Goal: Transaction & Acquisition: Purchase product/service

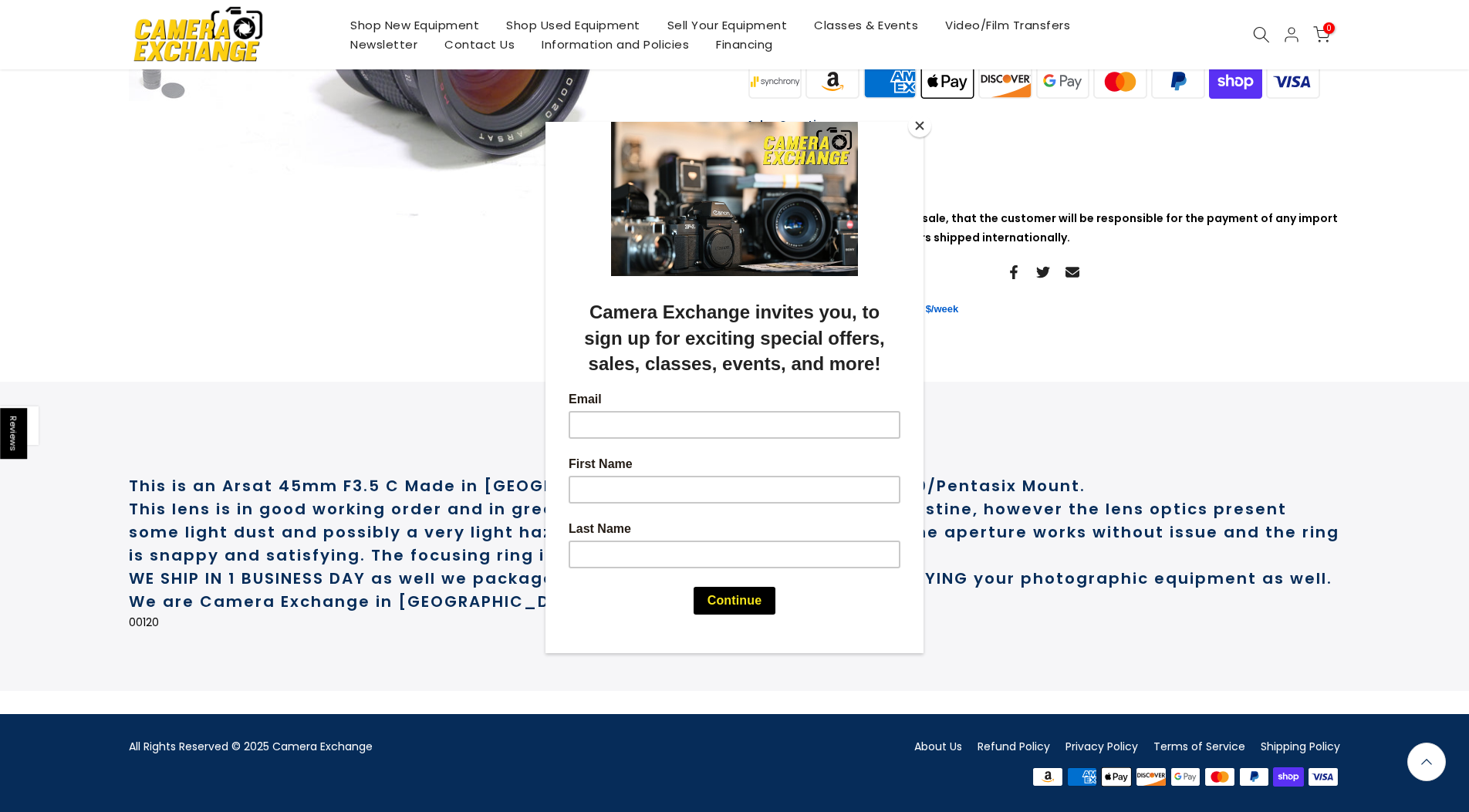
scroll to position [371, 0]
click at [920, 125] on button "Close" at bounding box center [919, 125] width 23 height 23
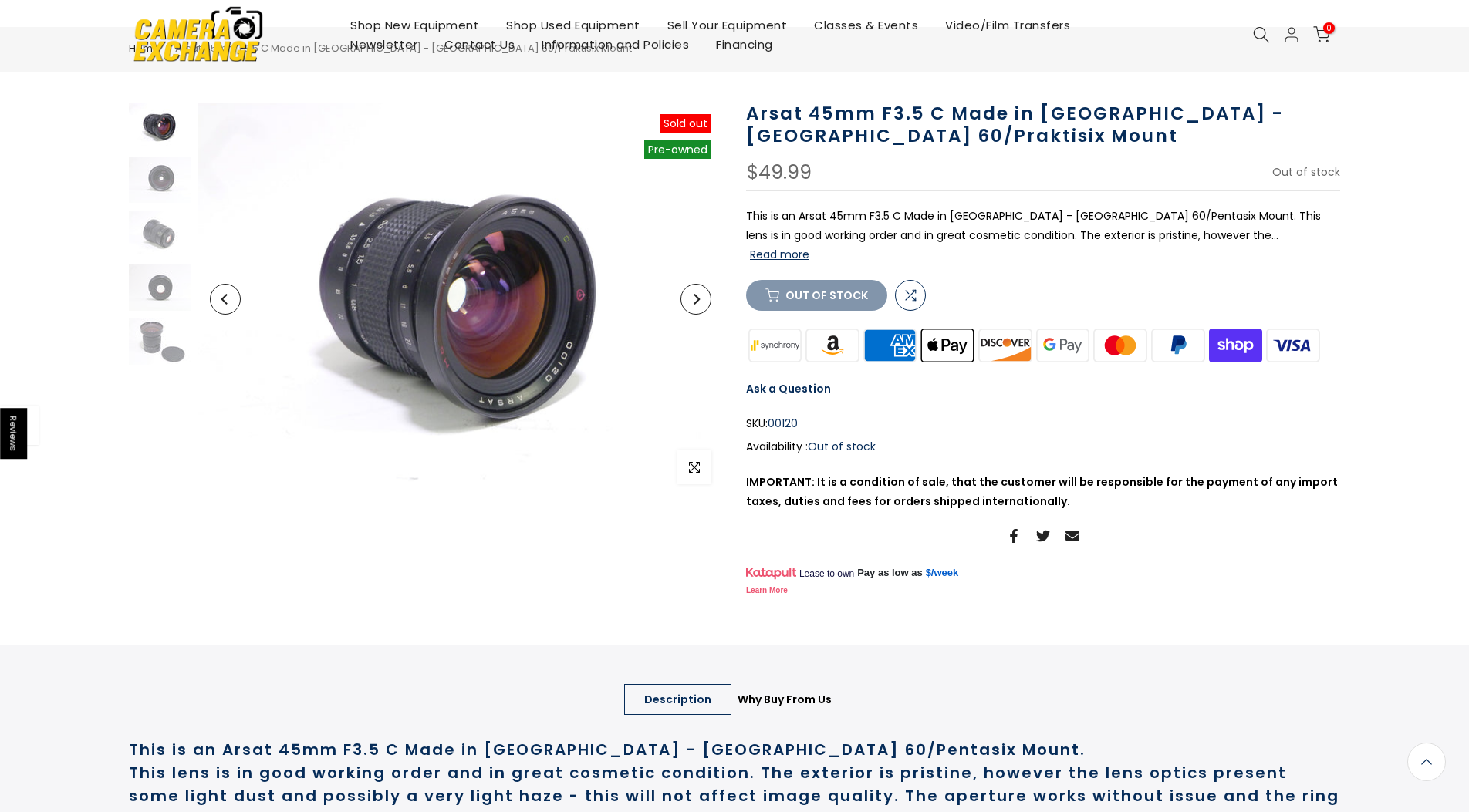
scroll to position [0, 0]
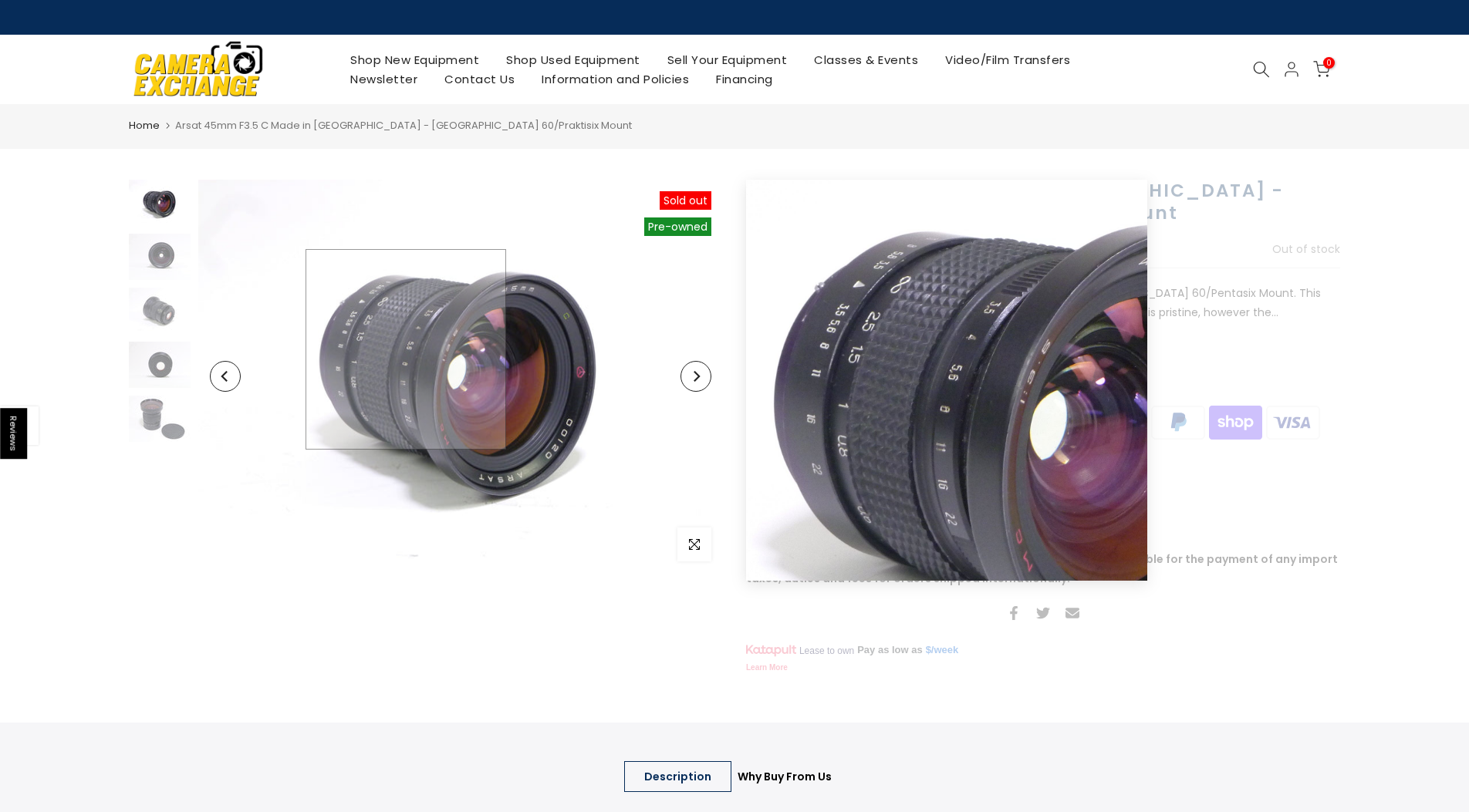
click at [406, 350] on img at bounding box center [461, 376] width 524 height 394
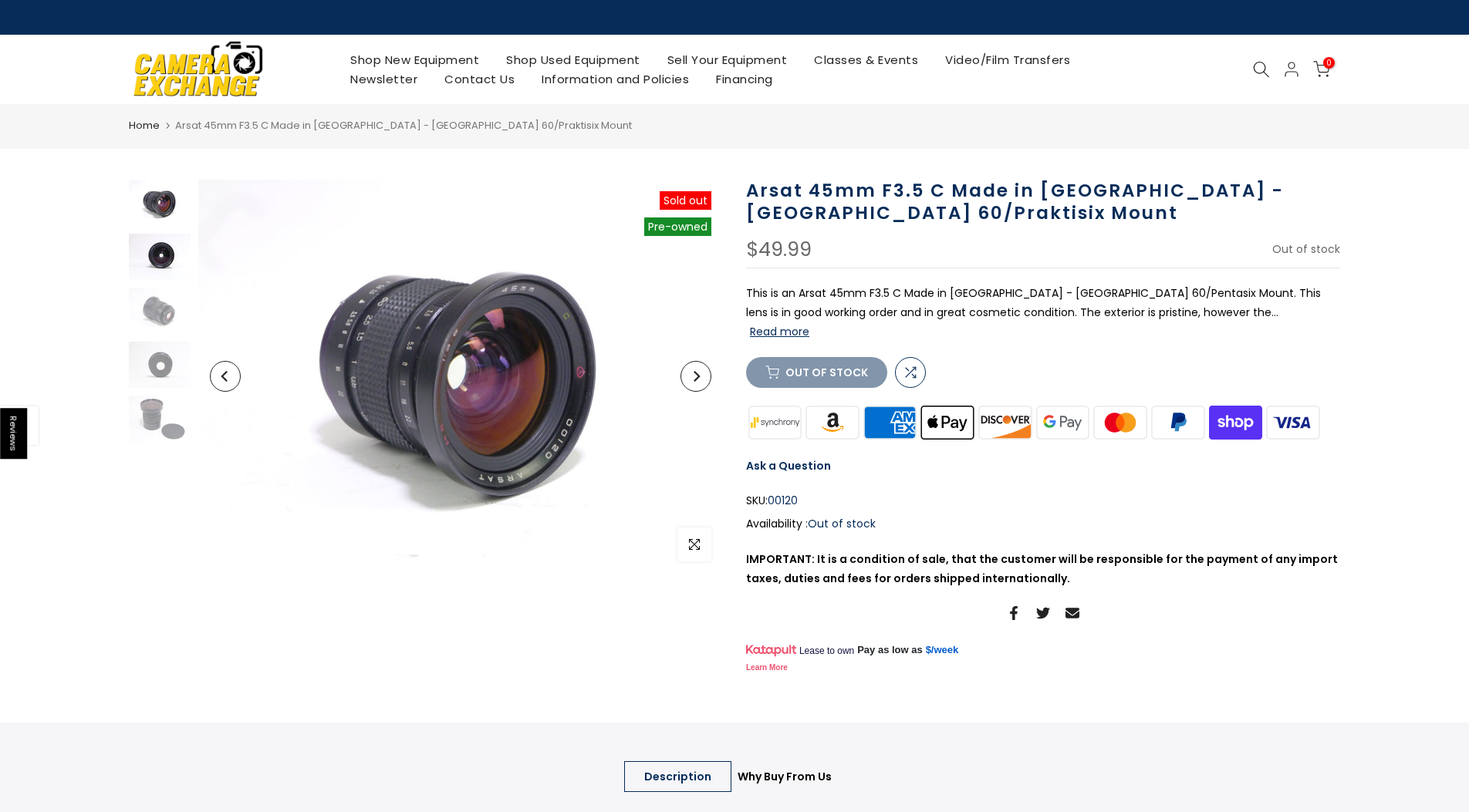
click at [161, 258] on img at bounding box center [160, 257] width 62 height 46
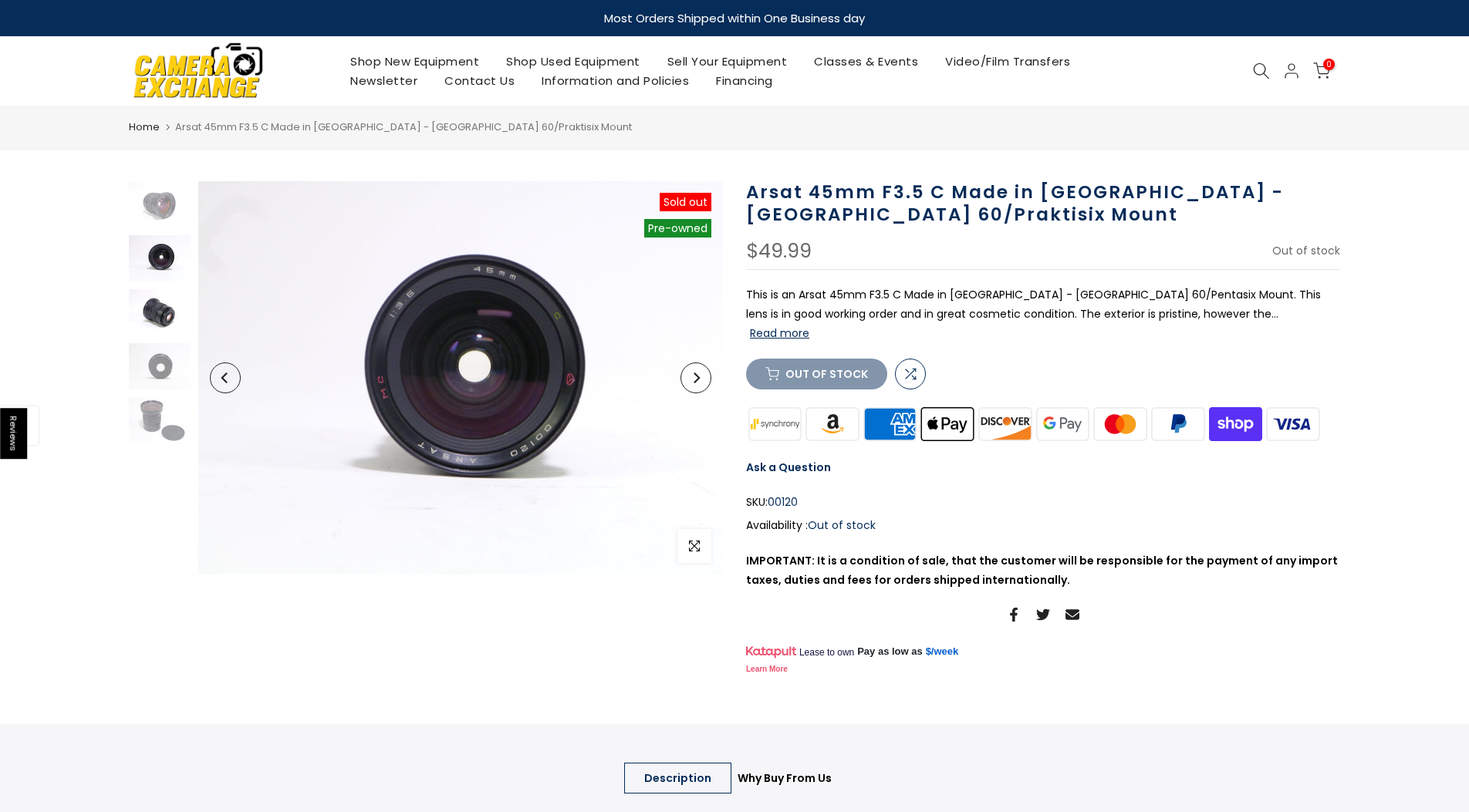
click at [161, 314] on img at bounding box center [160, 313] width 62 height 46
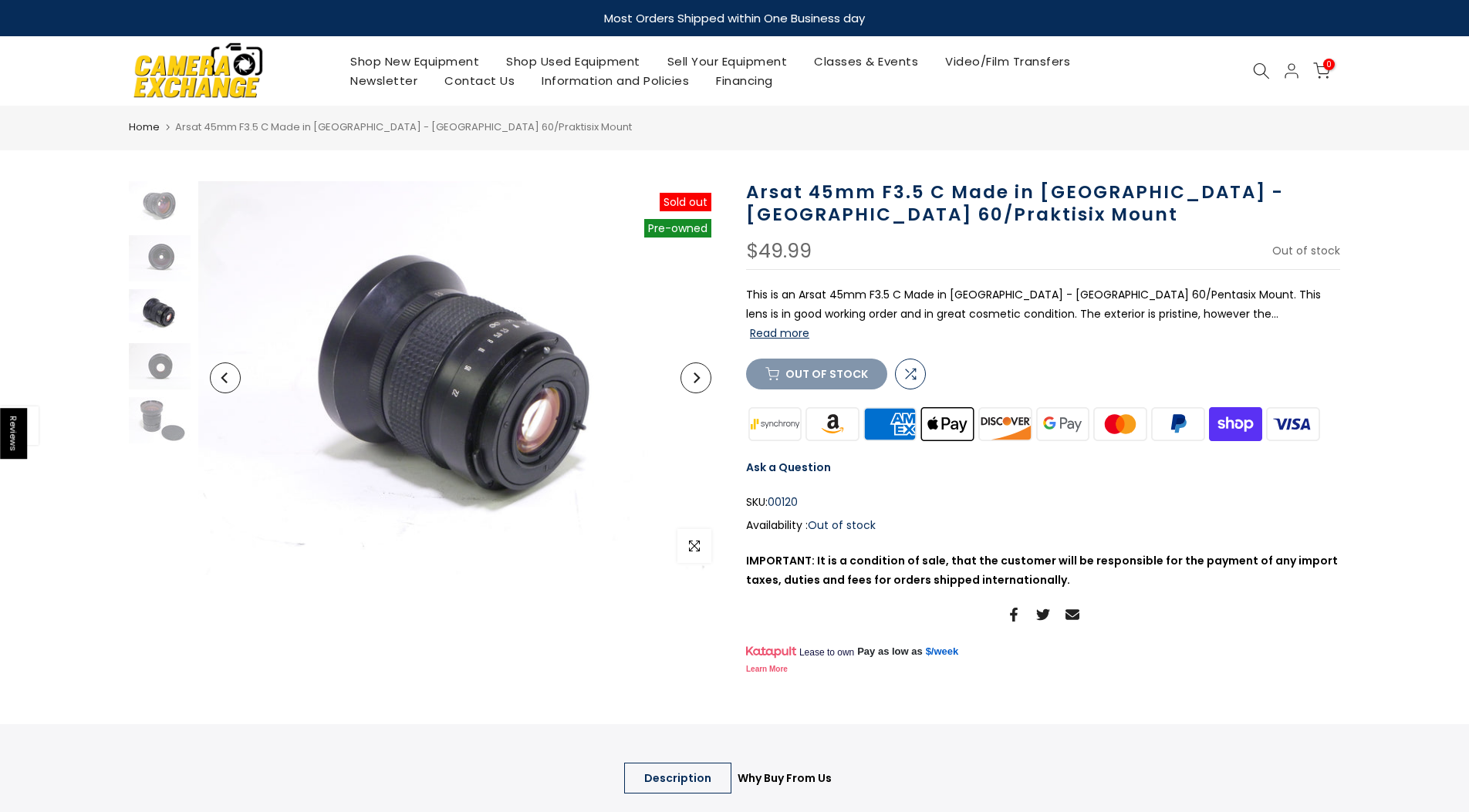
click at [170, 314] on img at bounding box center [160, 313] width 62 height 46
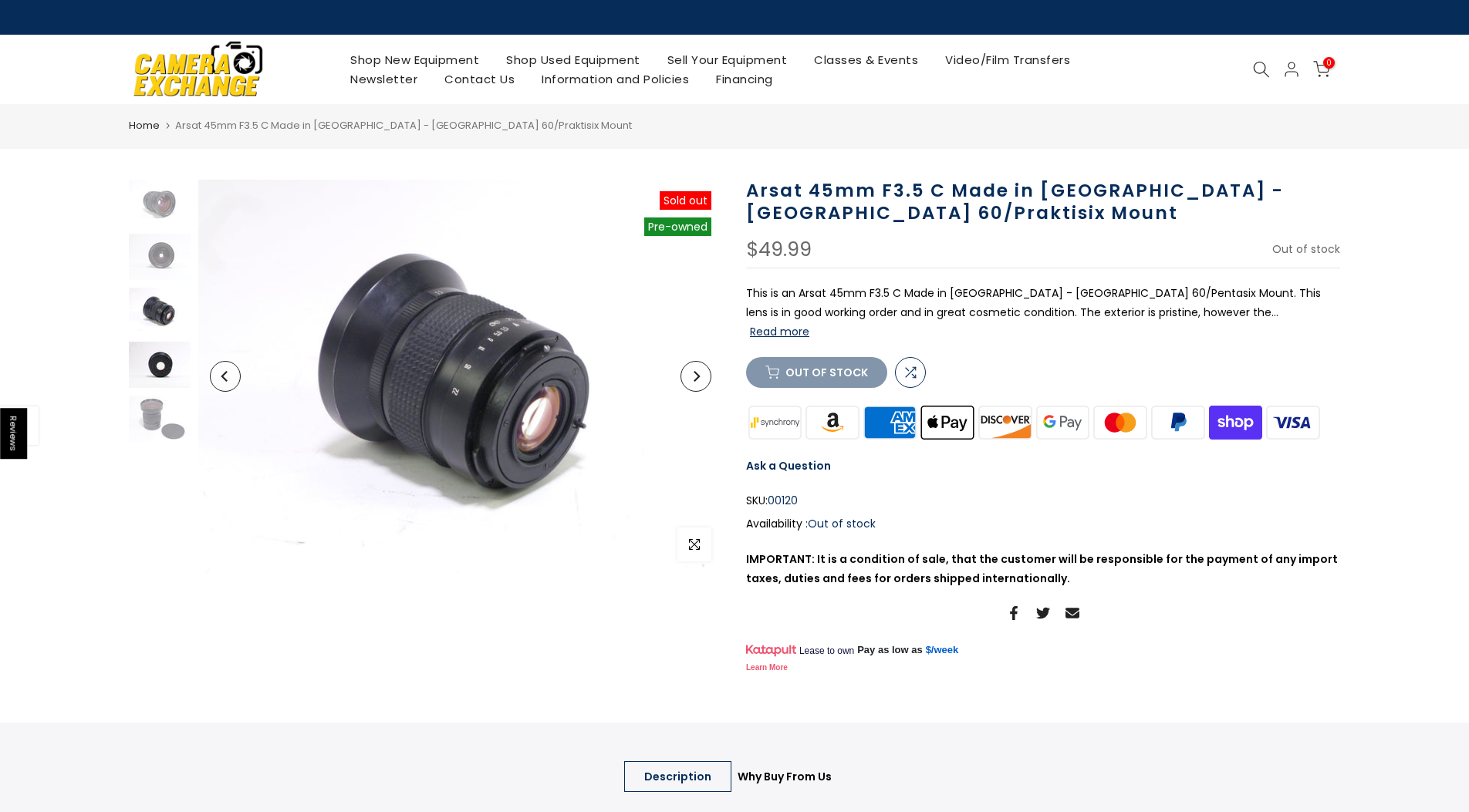
click at [166, 366] on img at bounding box center [160, 365] width 62 height 46
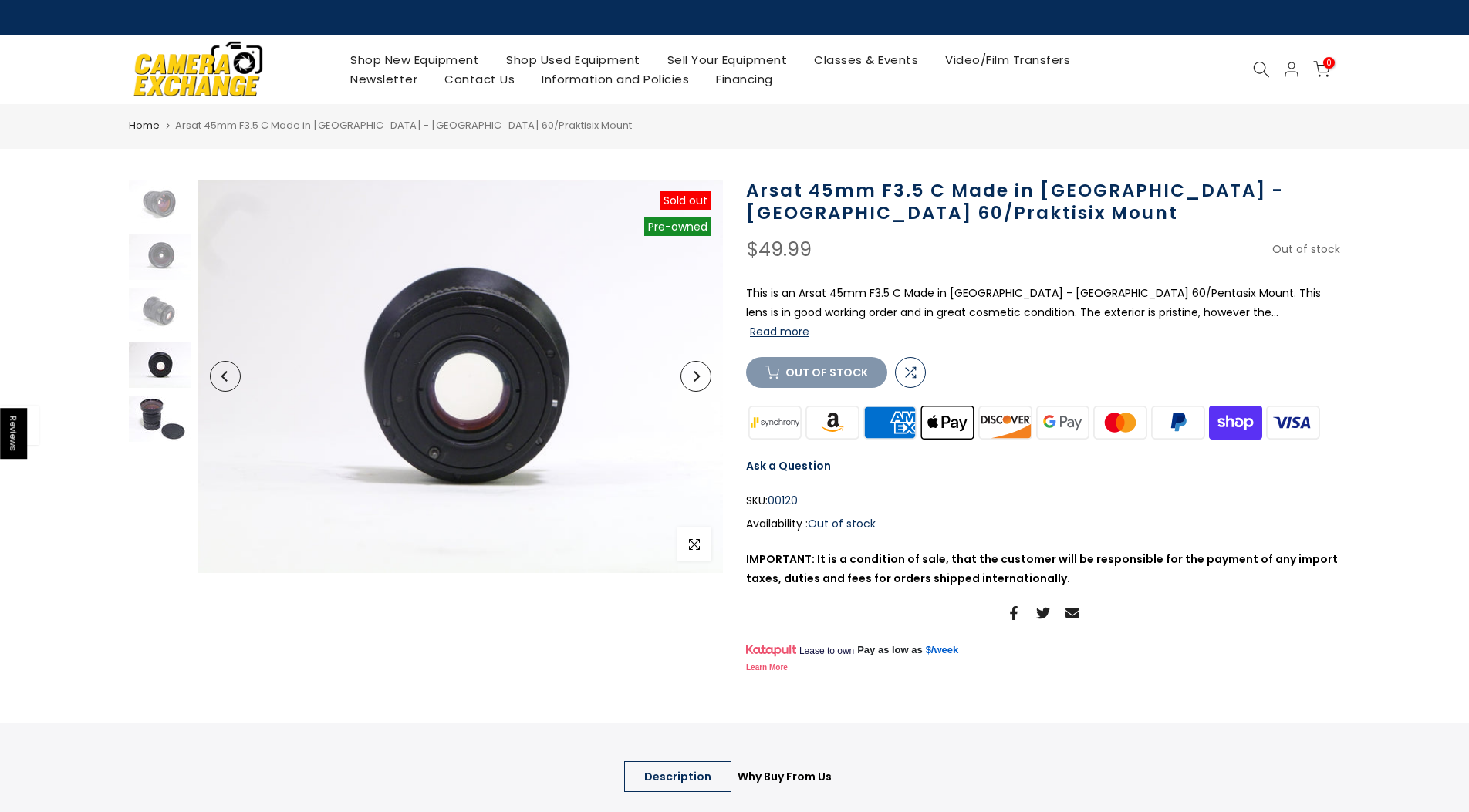
click at [156, 425] on img at bounding box center [160, 418] width 62 height 46
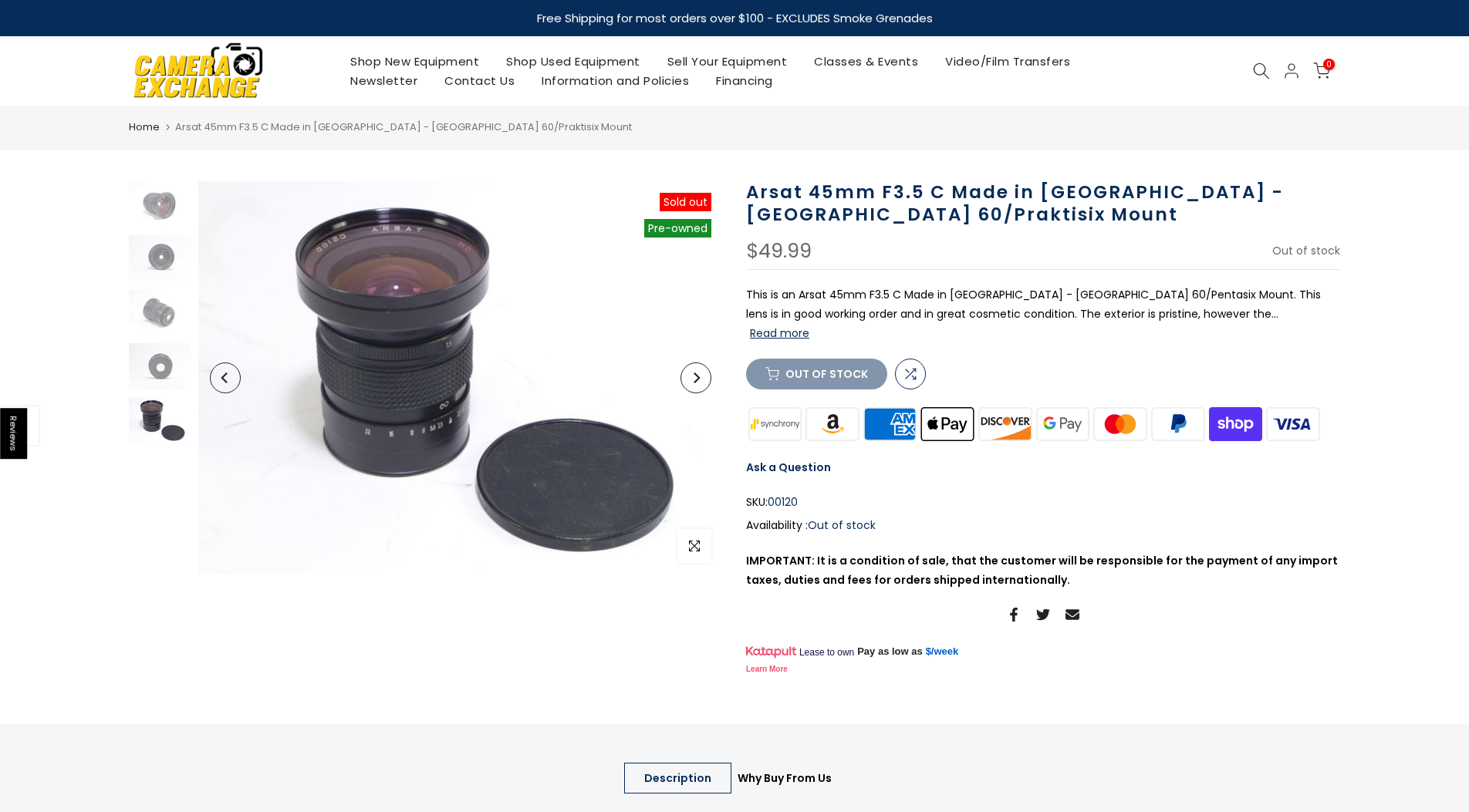
click at [171, 425] on img at bounding box center [160, 420] width 62 height 46
click at [148, 124] on link "Home" at bounding box center [144, 127] width 31 height 15
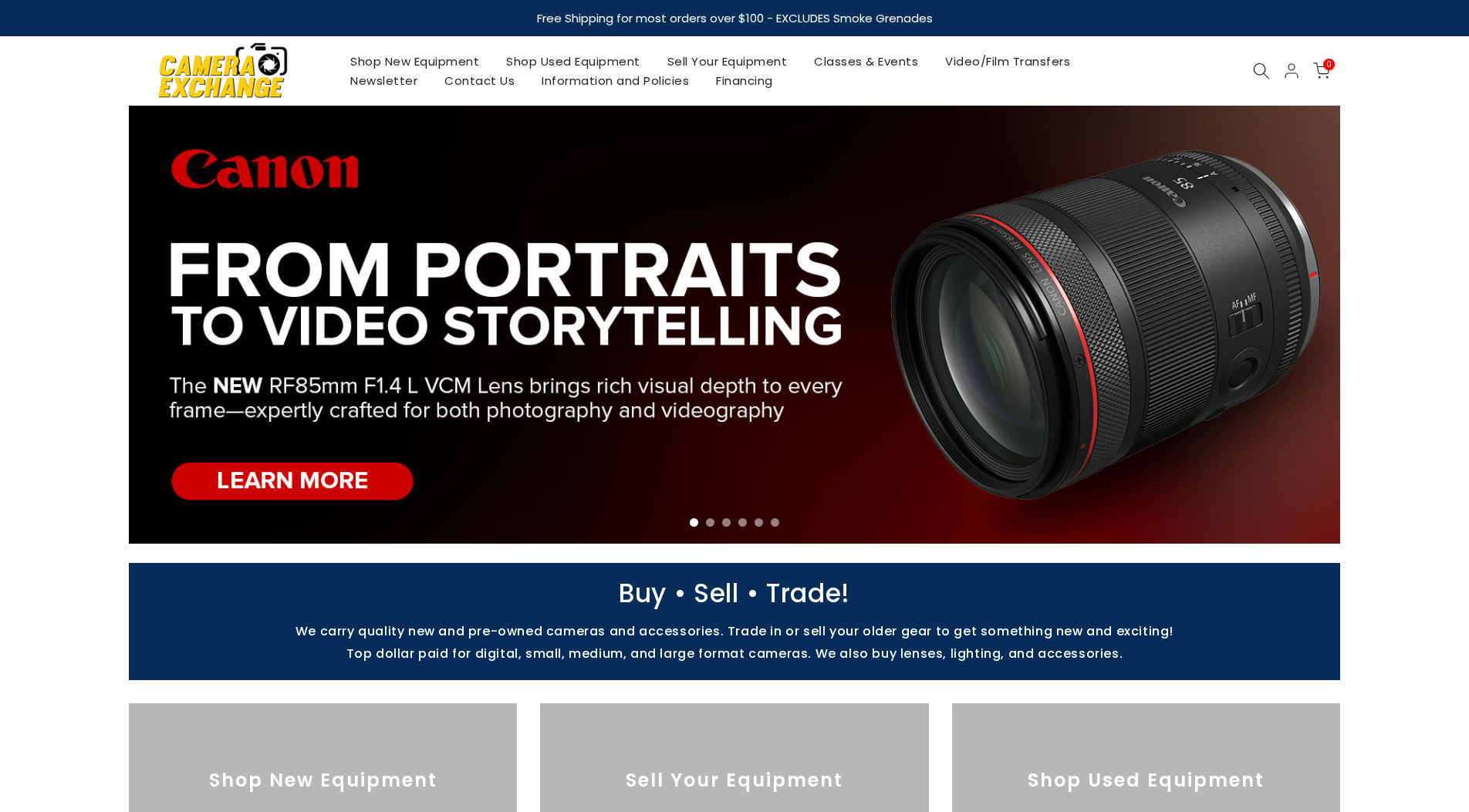
click at [1258, 66] on icon at bounding box center [1262, 71] width 17 height 17
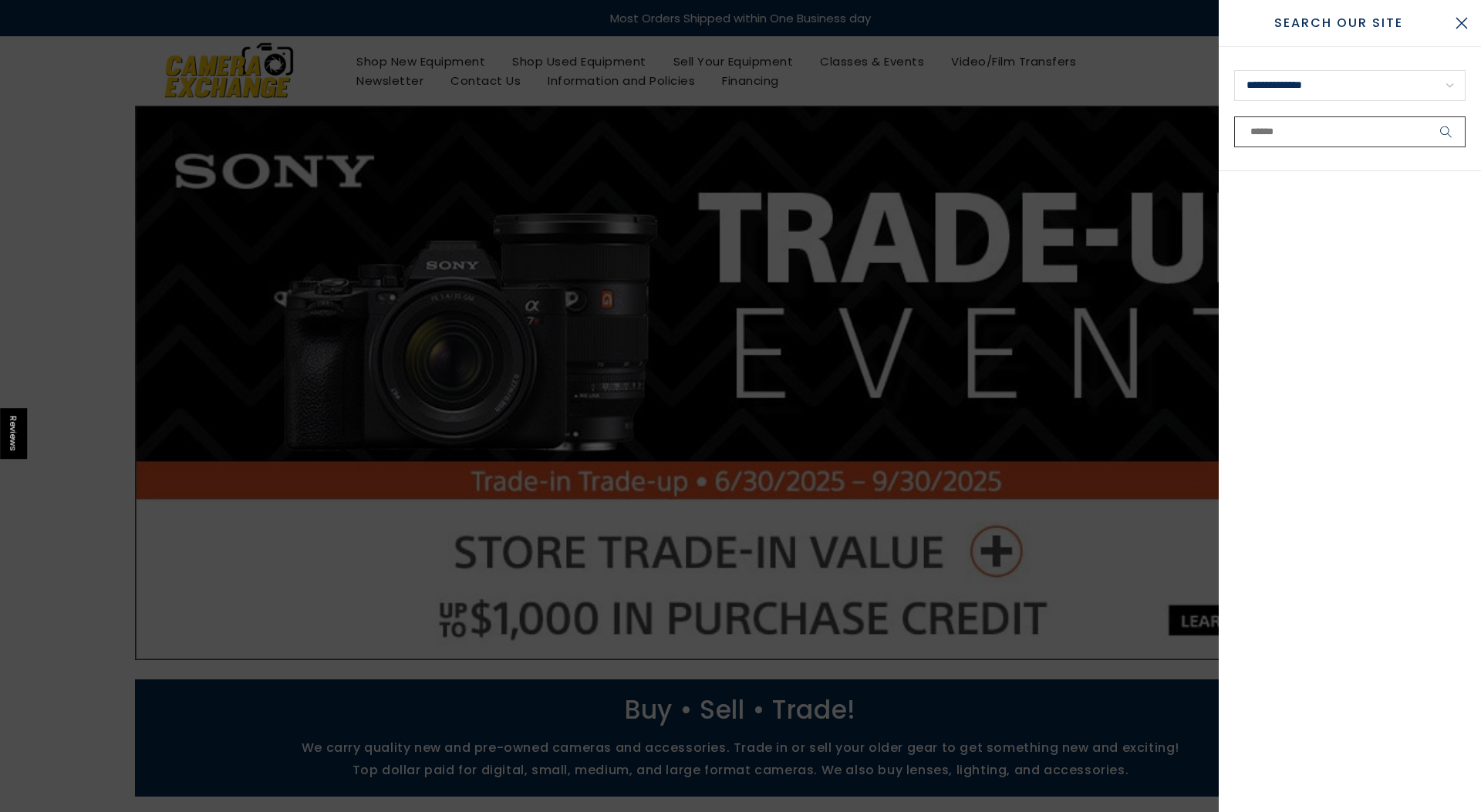
click at [1303, 131] on input "text" at bounding box center [1349, 132] width 231 height 31
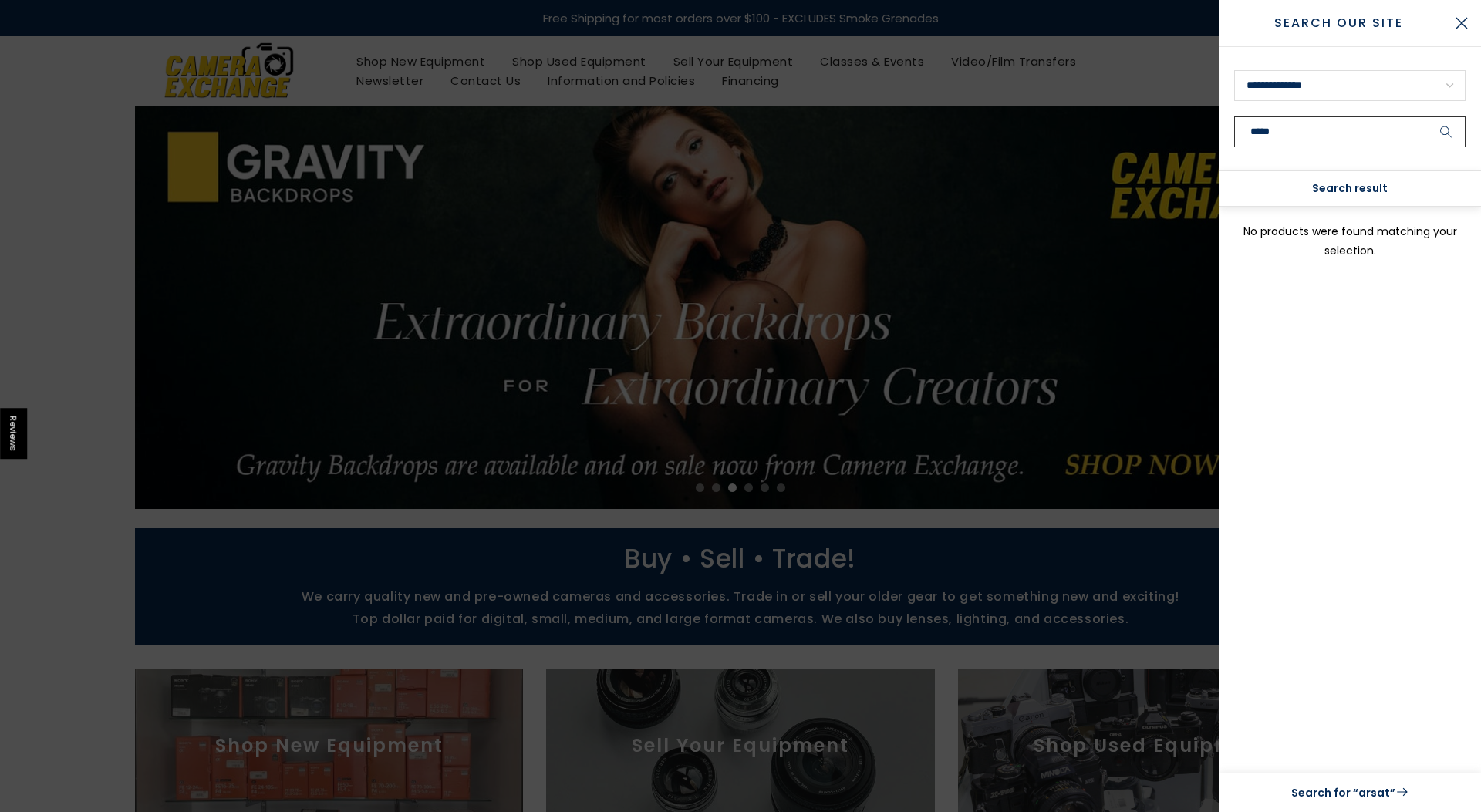
type input "*****"
click at [1441, 128] on icon "submit" at bounding box center [1447, 131] width 12 height 13
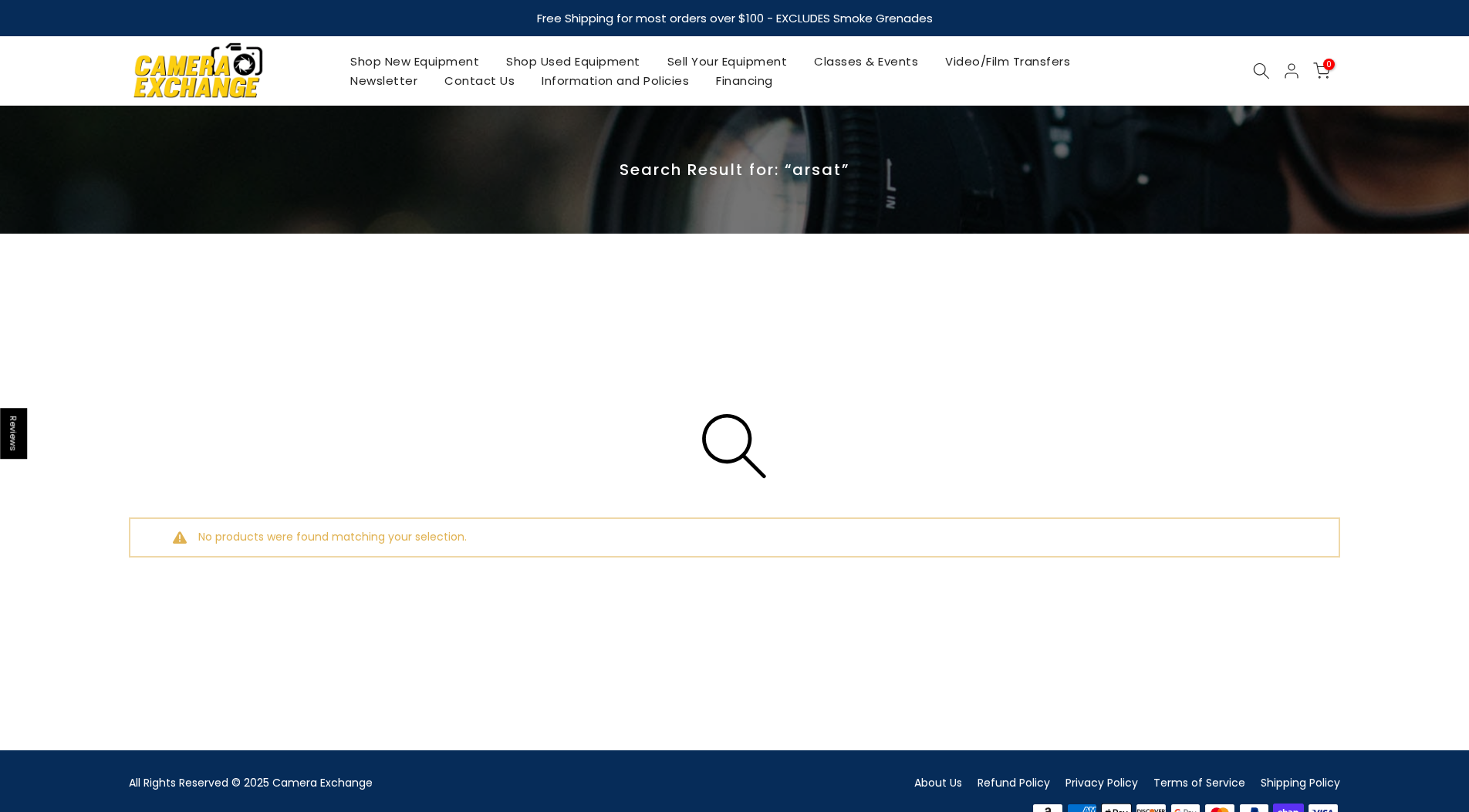
click at [1260, 64] on icon at bounding box center [1262, 71] width 17 height 17
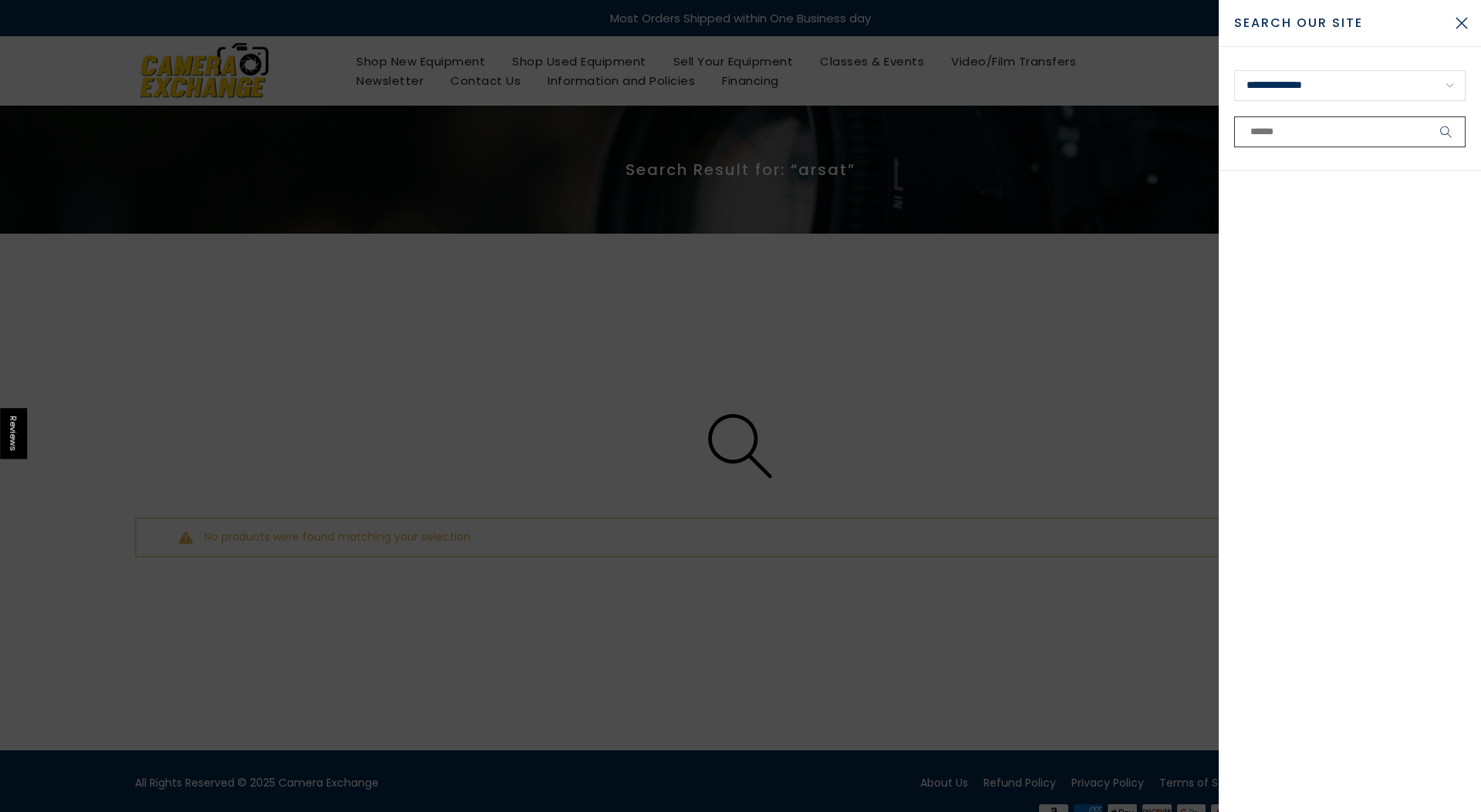
click at [1279, 129] on input "text" at bounding box center [1349, 132] width 231 height 31
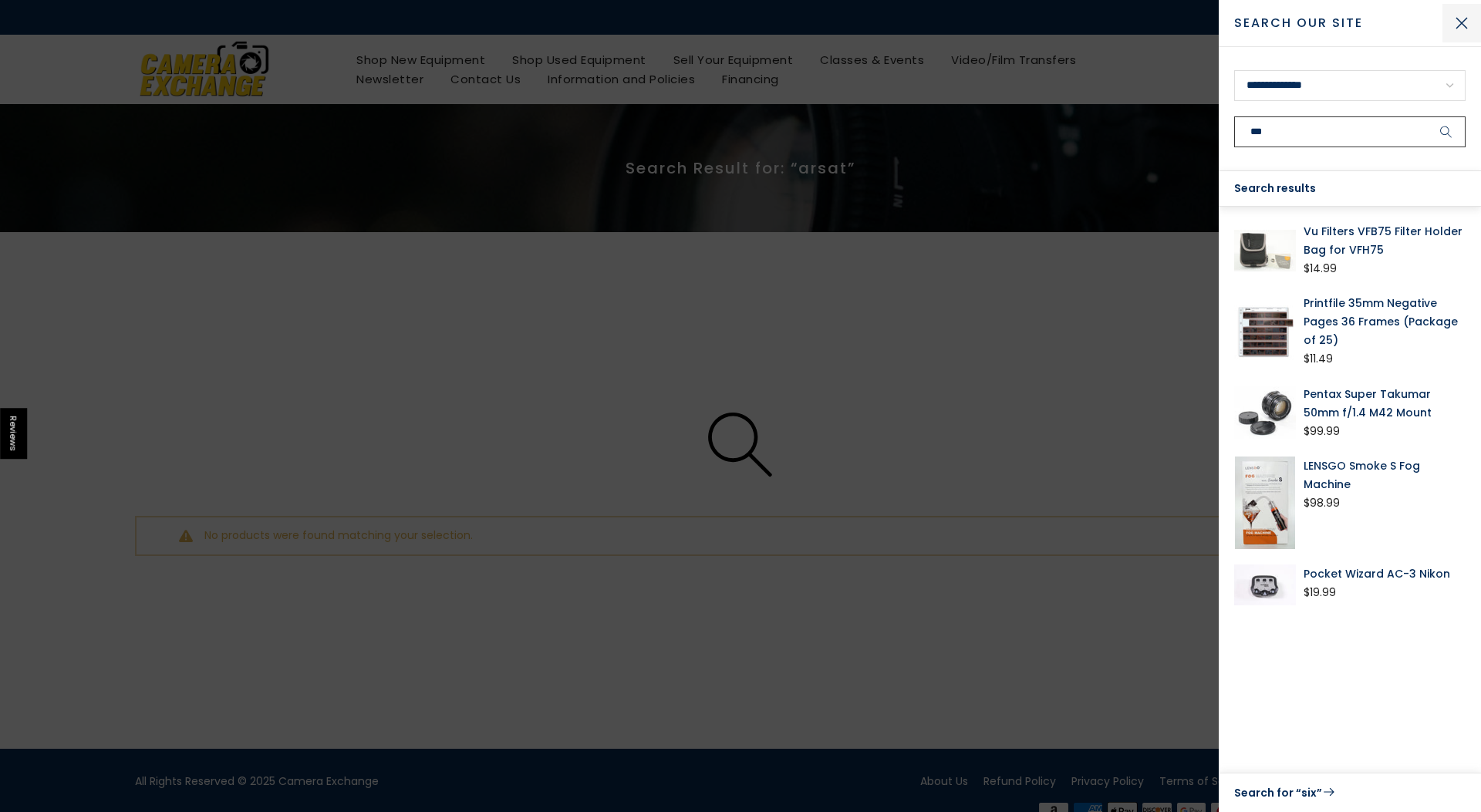
type input "***"
click at [1464, 19] on button "Close Search" at bounding box center [1461, 22] width 39 height 39
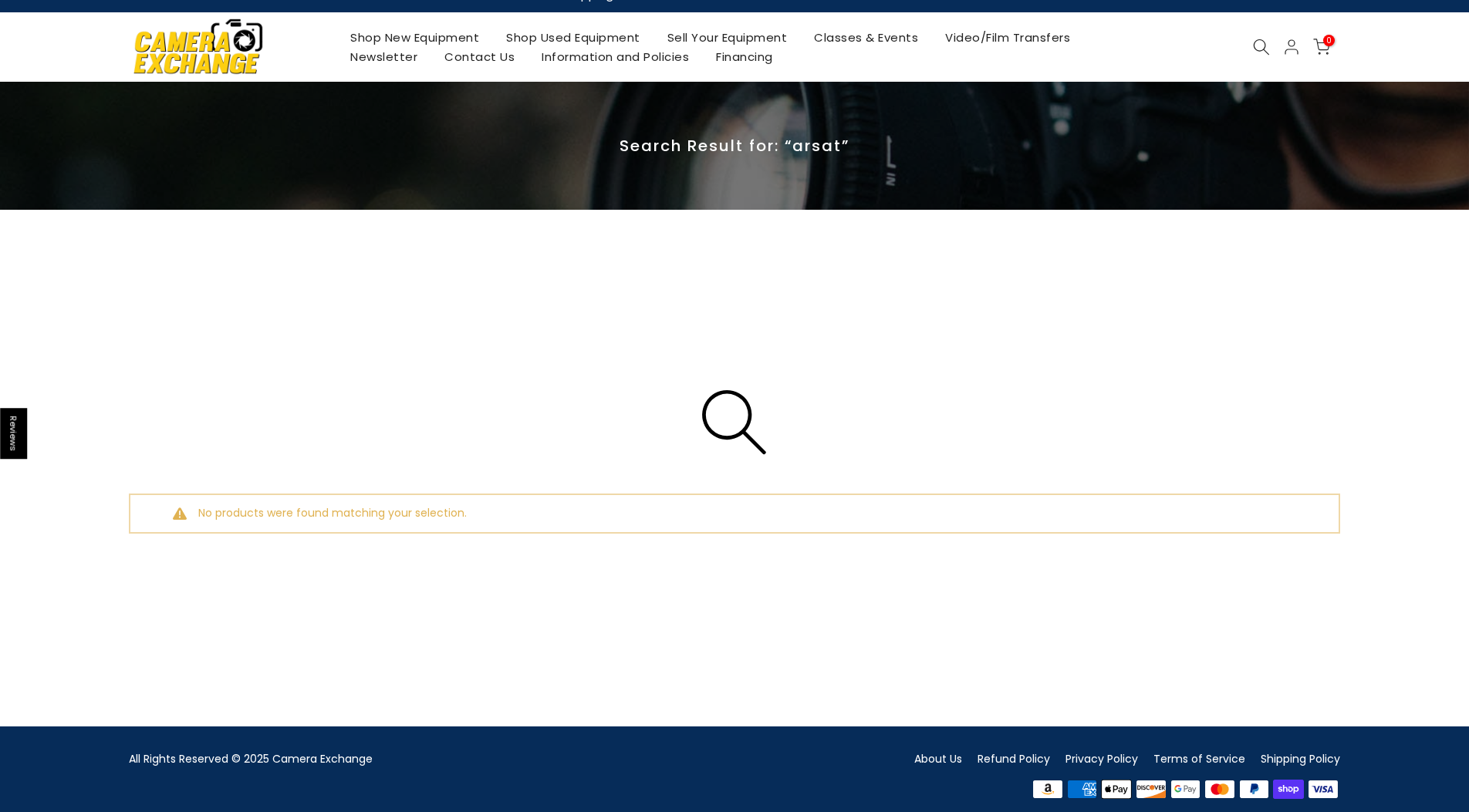
scroll to position [36, 0]
